Goal: Task Accomplishment & Management: Manage account settings

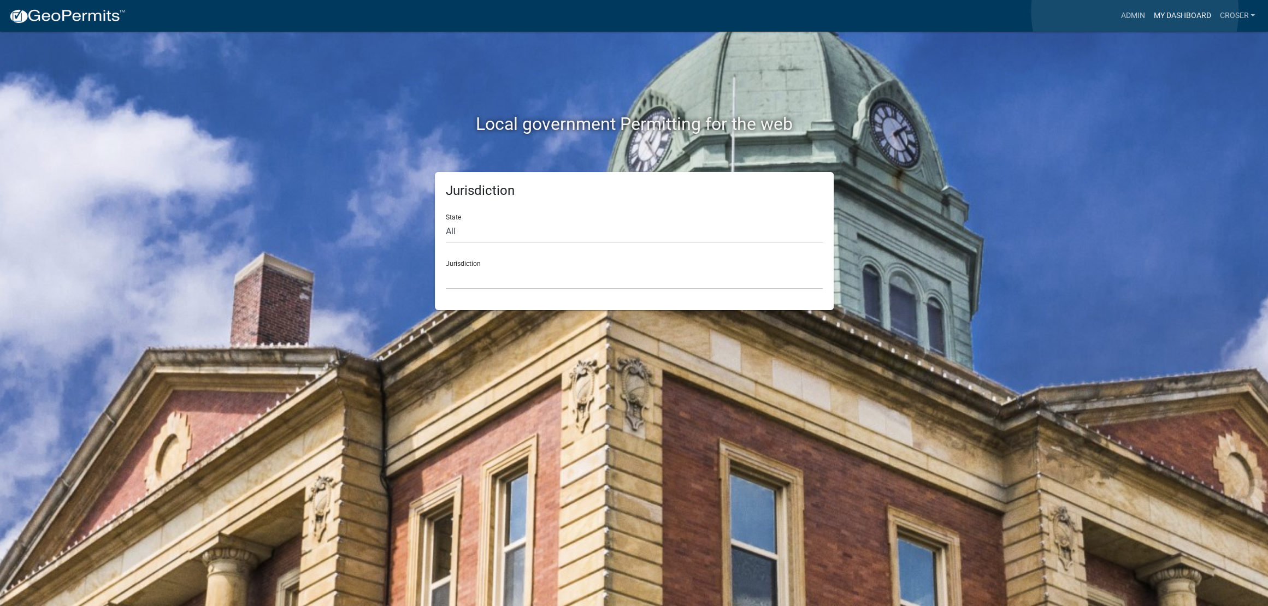
click at [1149, 11] on link "My Dashboard" at bounding box center [1182, 15] width 66 height 21
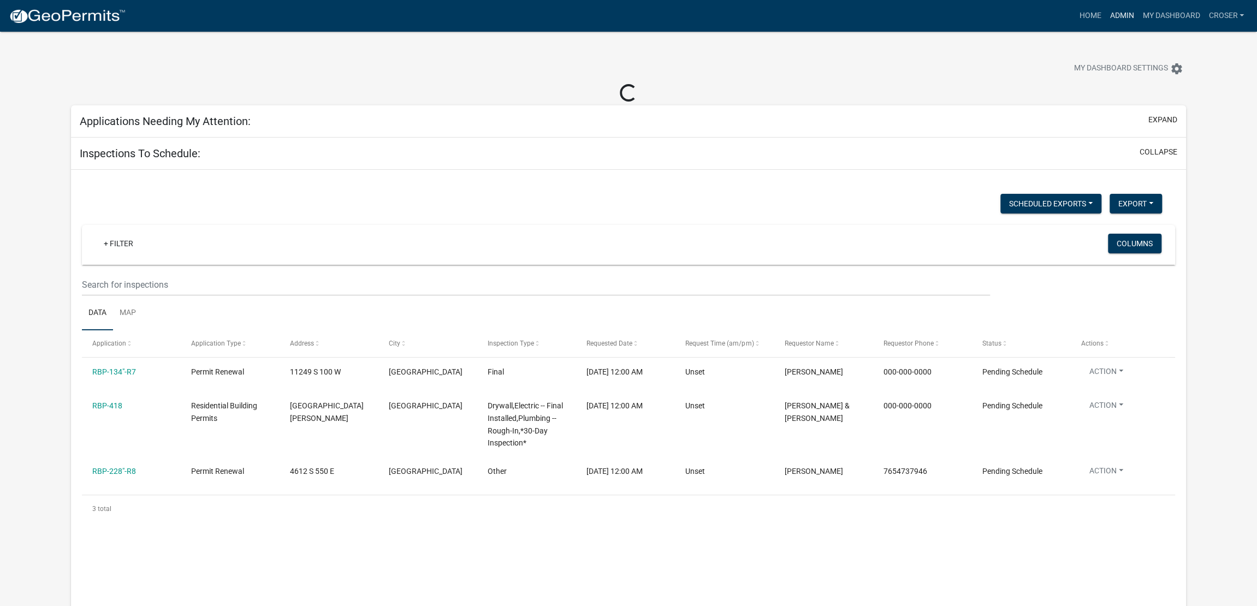
click at [1106, 22] on link "Admin" at bounding box center [1122, 15] width 33 height 21
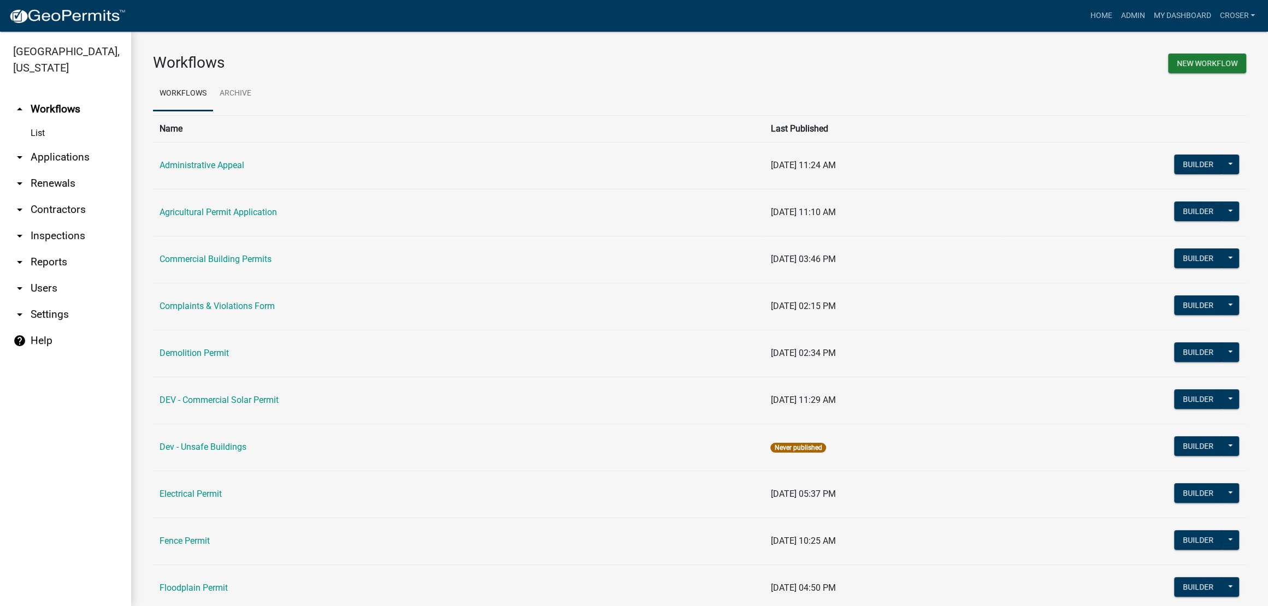
click at [75, 170] on link "arrow_drop_down Applications" at bounding box center [65, 157] width 131 height 26
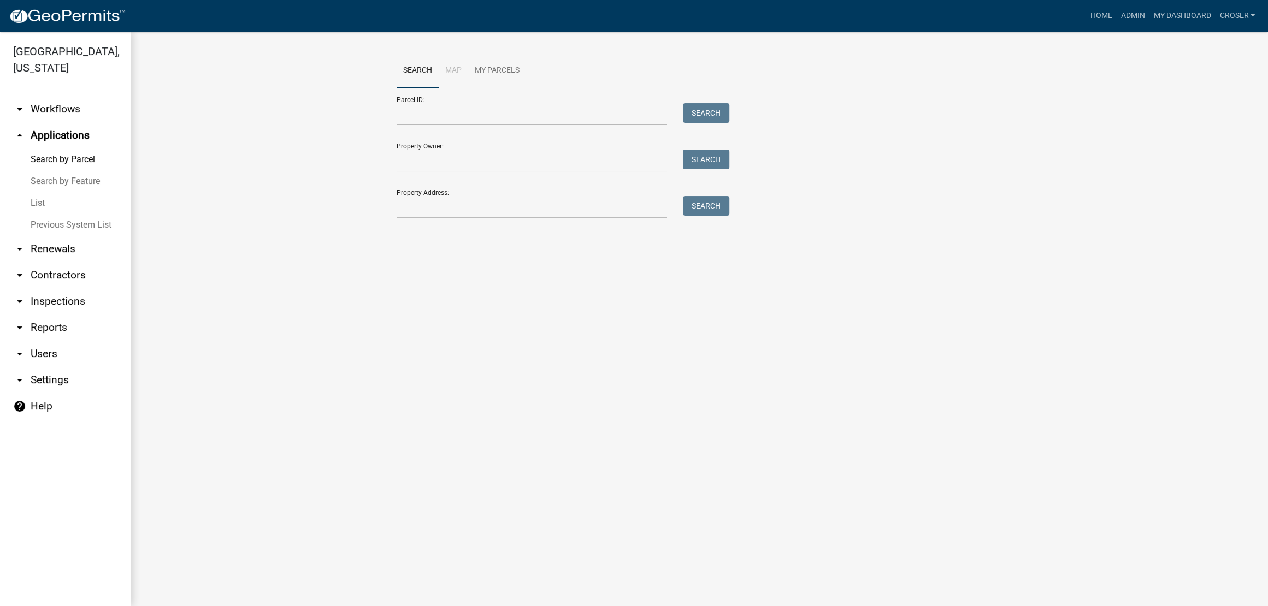
click at [53, 214] on link "List" at bounding box center [65, 203] width 131 height 22
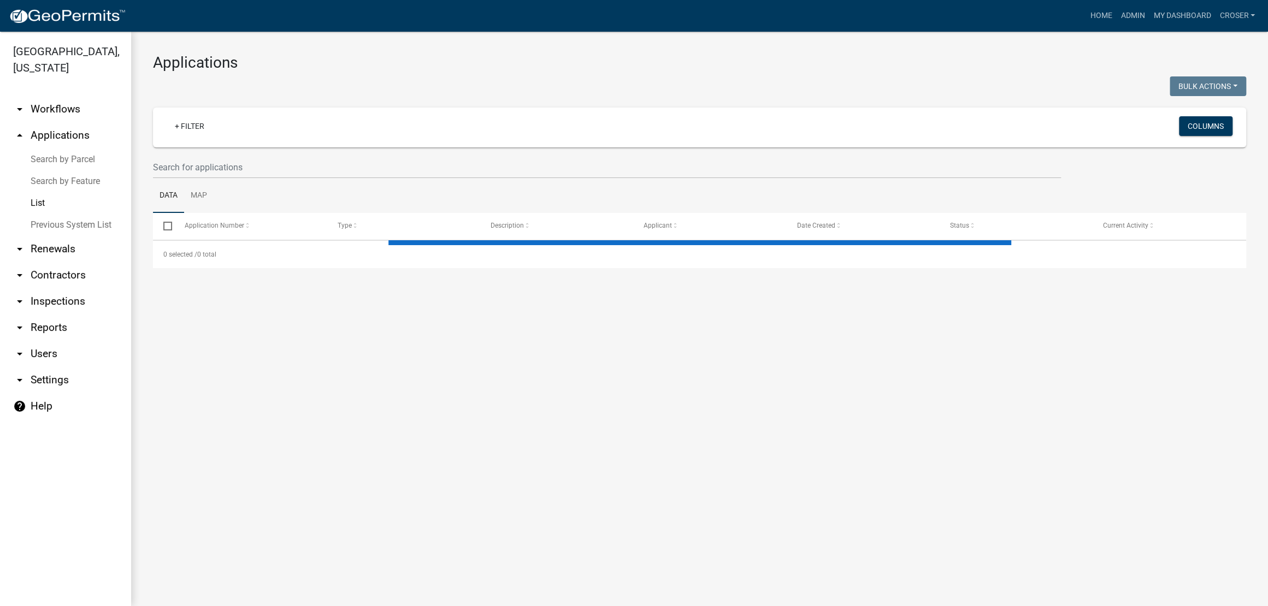
select select "3: 100"
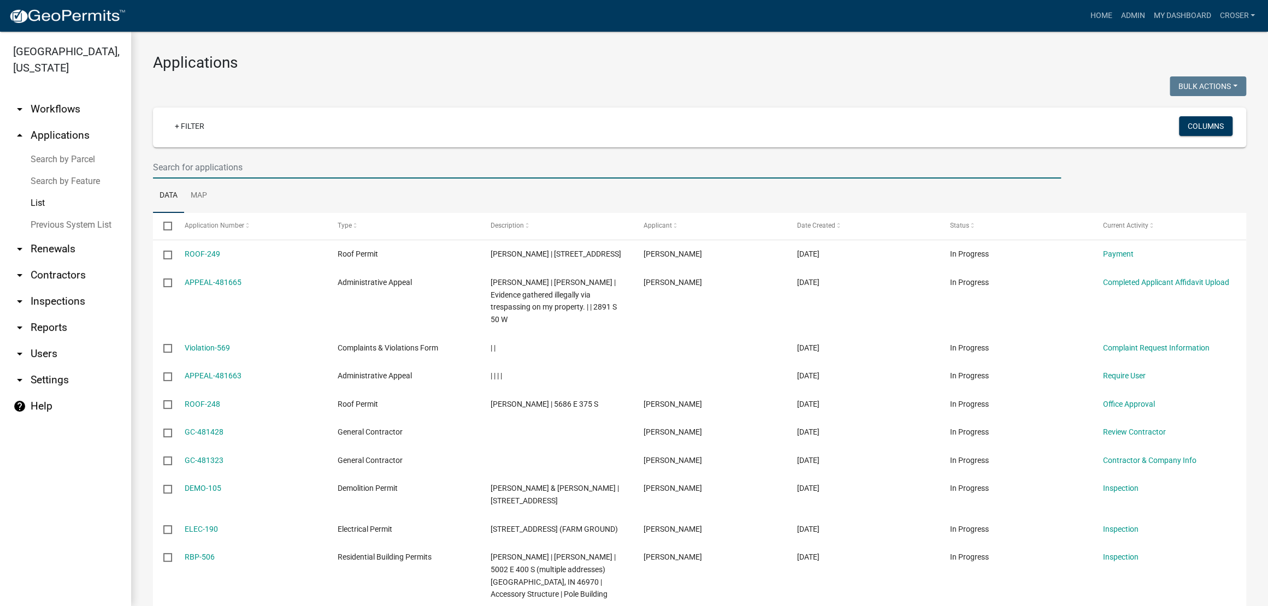
click at [246, 179] on input "text" at bounding box center [607, 167] width 908 height 22
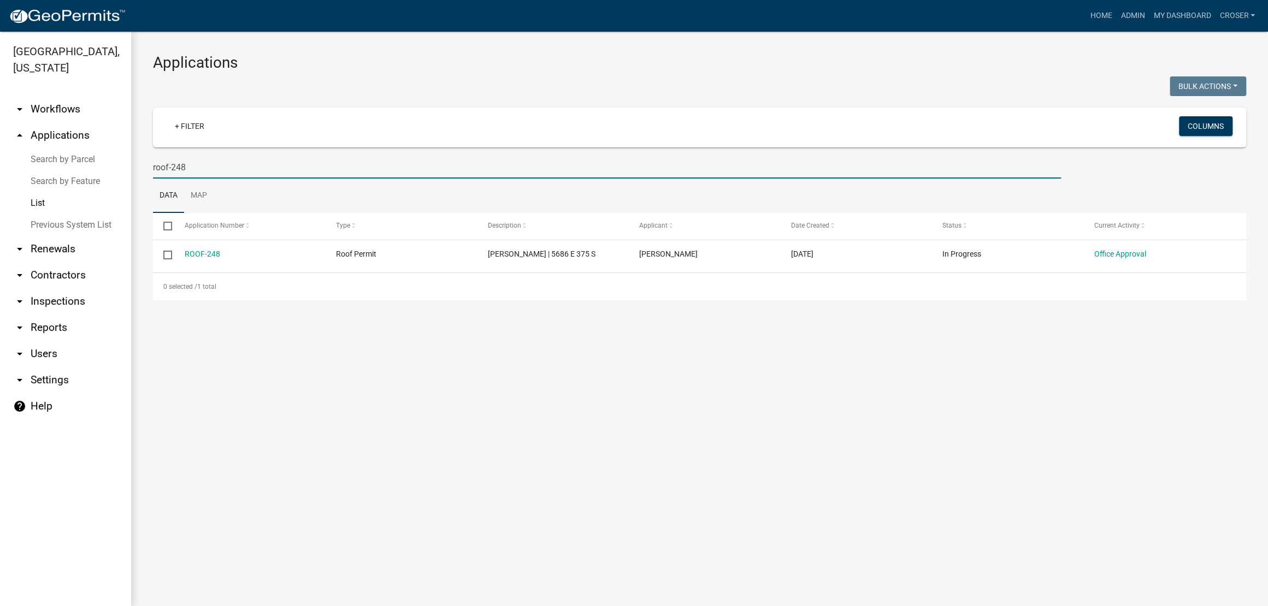
click at [353, 179] on input "roof-248" at bounding box center [607, 167] width 908 height 22
type input "roof-249"
click at [442, 57] on h3 "Applications" at bounding box center [699, 63] width 1093 height 19
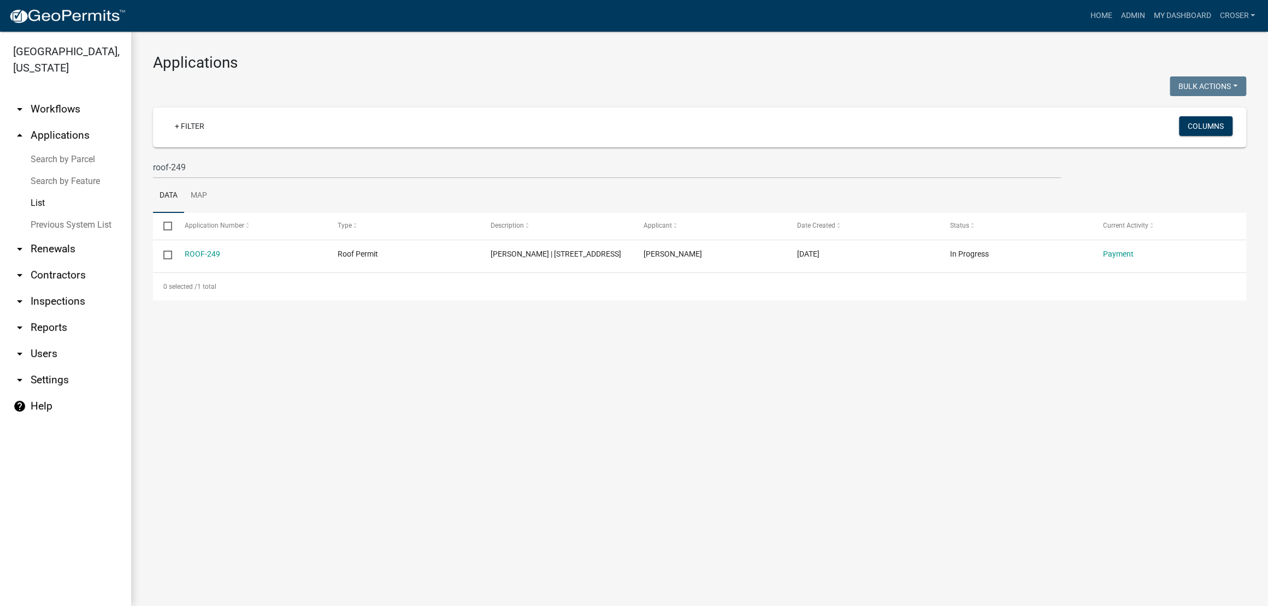
click at [442, 57] on h3 "Applications" at bounding box center [699, 63] width 1093 height 19
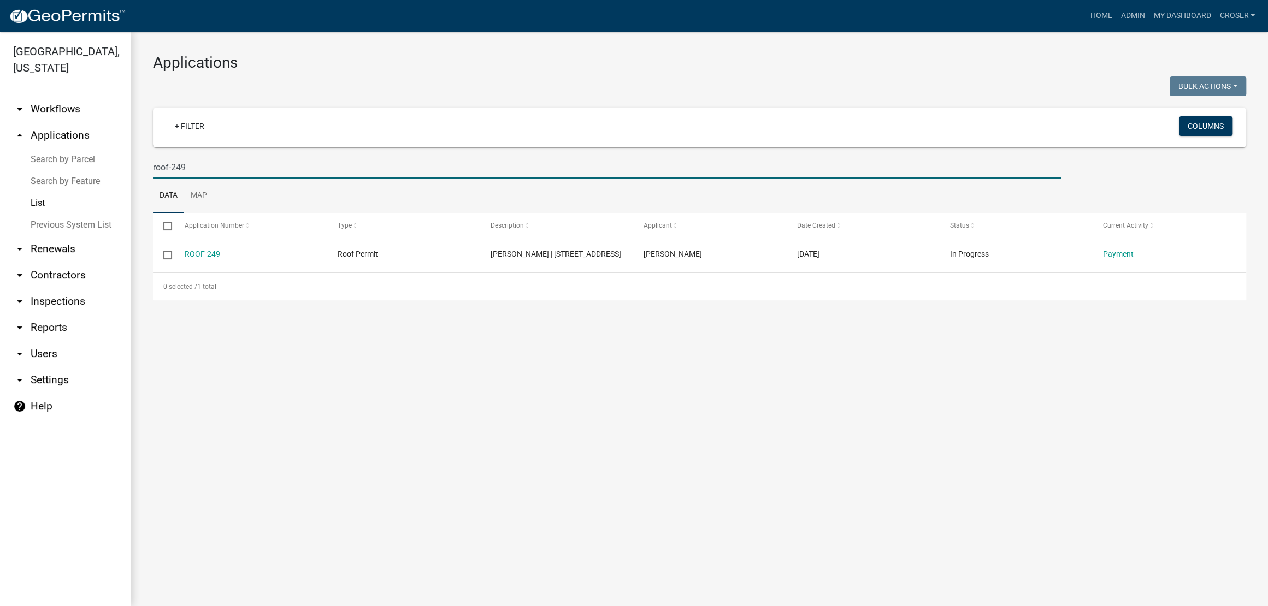
drag, startPoint x: 312, startPoint y: 205, endPoint x: 54, endPoint y: 203, distance: 258.4
click at [54, 203] on div "[GEOGRAPHIC_DATA], [US_STATE] arrow_drop_down Workflows List arrow_drop_up Appl…" at bounding box center [634, 319] width 1268 height 575
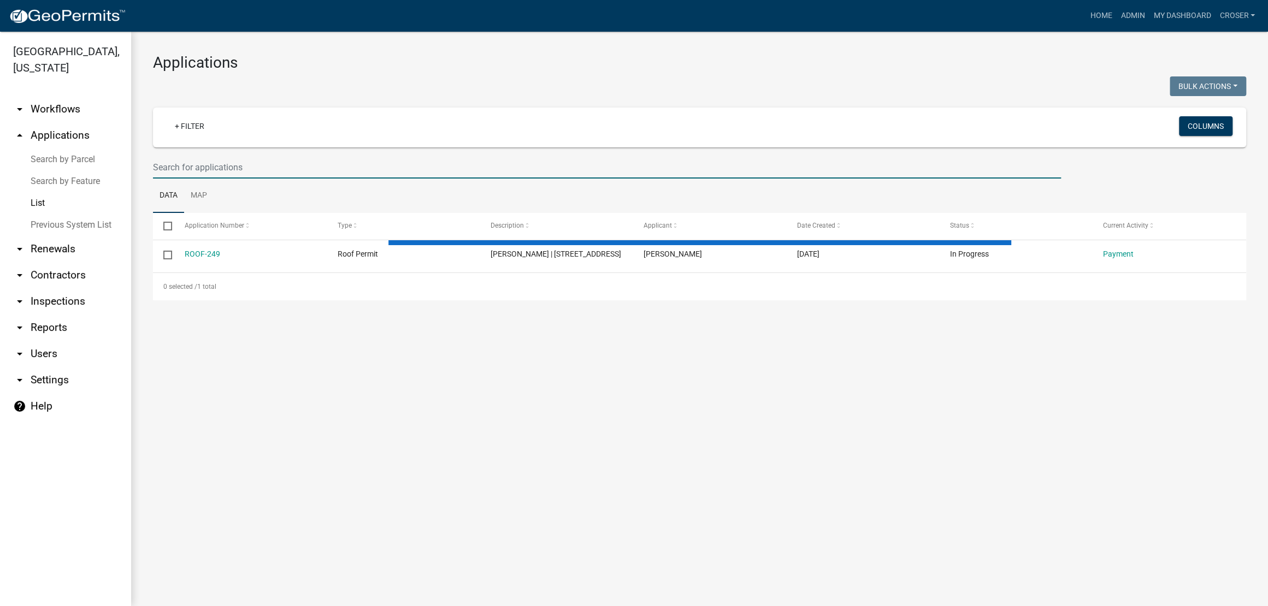
select select "3: 100"
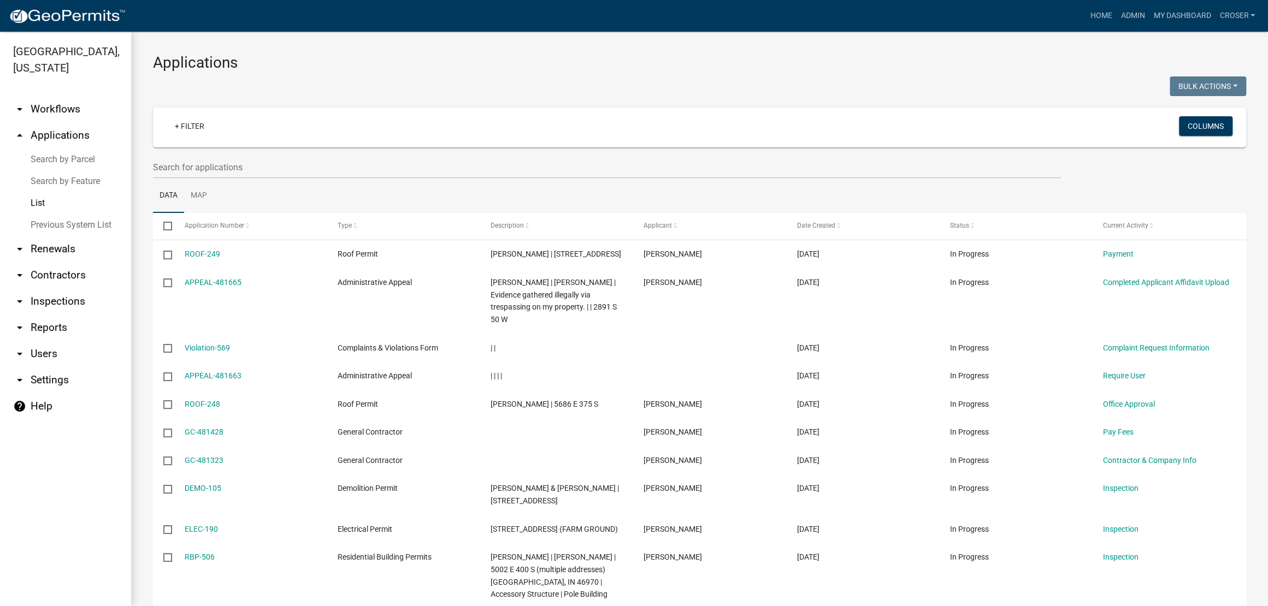
click at [402, 69] on h3 "Applications" at bounding box center [699, 63] width 1093 height 19
